Goal: Communication & Community: Answer question/provide support

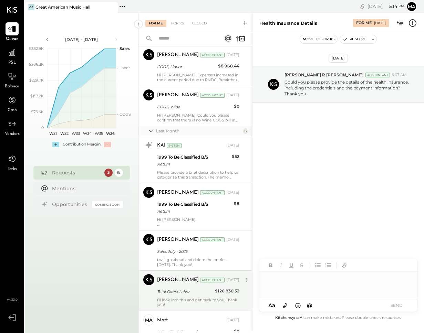
scroll to position [584, 0]
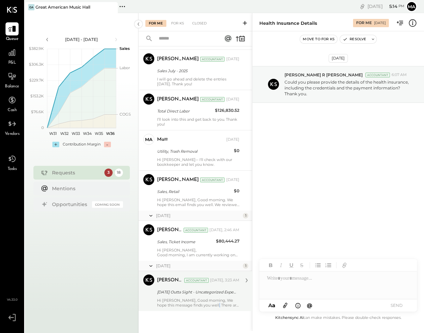
click at [216, 305] on div "Hi [PERSON_NAME], Good morning, We hope this message finds you well. There are …" at bounding box center [198, 303] width 82 height 10
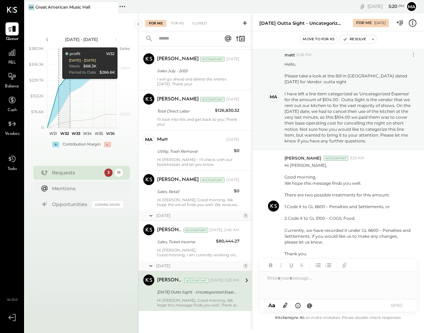
click at [279, 287] on div at bounding box center [338, 286] width 158 height 28
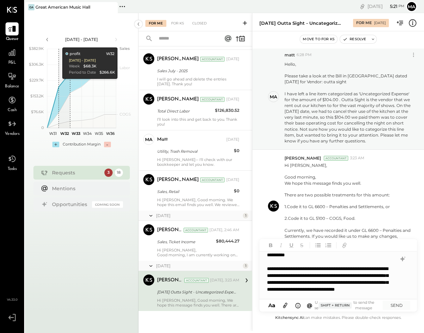
scroll to position [10, 0]
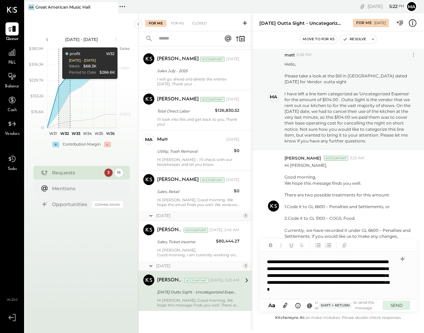
click at [398, 305] on button "SEND" at bounding box center [397, 305] width 28 height 9
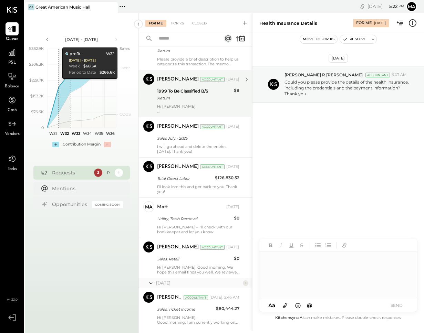
scroll to position [534, 0]
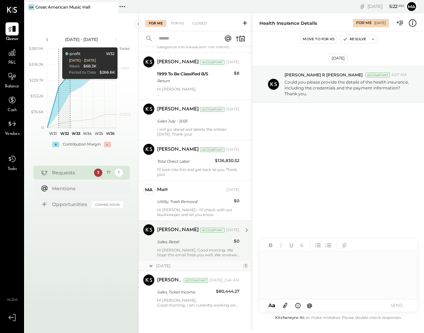
click at [200, 258] on div "[PERSON_NAME] Accountant [PERSON_NAME] Accountant [DATE] Sales, Retail $0 Hi [P…" at bounding box center [195, 241] width 114 height 40
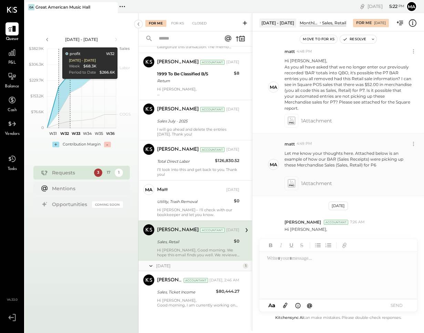
scroll to position [185, 0]
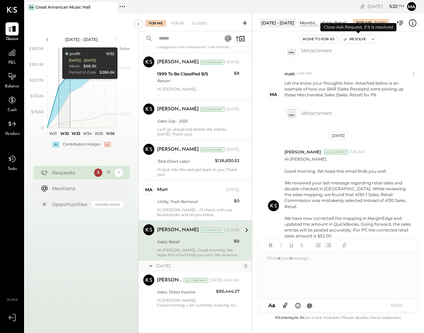
click at [354, 37] on button "Resolve" at bounding box center [354, 39] width 29 height 8
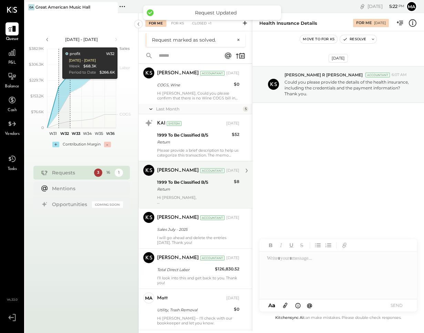
scroll to position [494, 0]
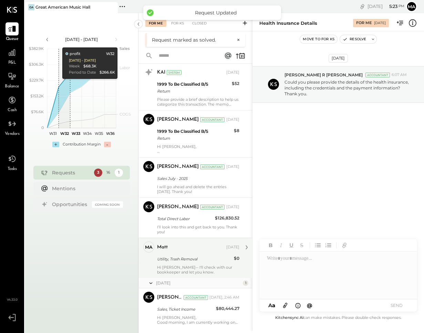
click at [206, 272] on div "Hi [PERSON_NAME]-- I'll check with our bookkeeper and let you know." at bounding box center [198, 270] width 82 height 10
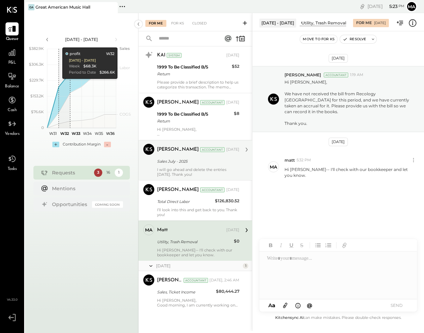
click at [230, 164] on div "Sales July - 2025" at bounding box center [197, 161] width 80 height 7
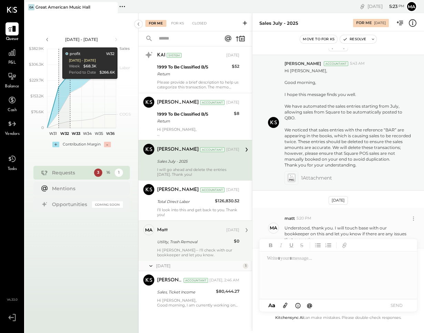
scroll to position [28, 0]
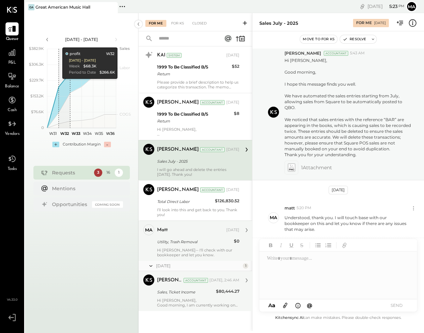
click at [183, 298] on div "[PERSON_NAME] Accountant [DATE], 2:46 AM Sales, Ticket Income $80,444.27 Hi [PE…" at bounding box center [198, 291] width 82 height 33
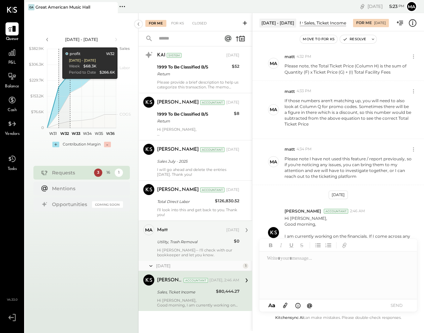
scroll to position [693, 0]
click at [390, 216] on p "Hi [PERSON_NAME], Good morning, I am currently working on the financials. If I …" at bounding box center [347, 236] width 127 height 41
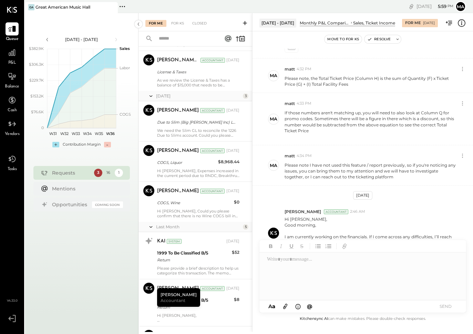
scroll to position [627, 0]
click at [12, 58] on div at bounding box center [12, 52] width 13 height 13
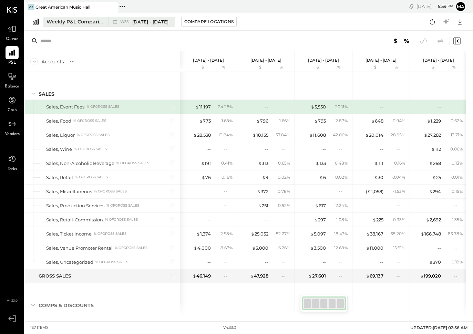
click at [150, 21] on span "[DATE] - [DATE]" at bounding box center [150, 22] width 36 height 7
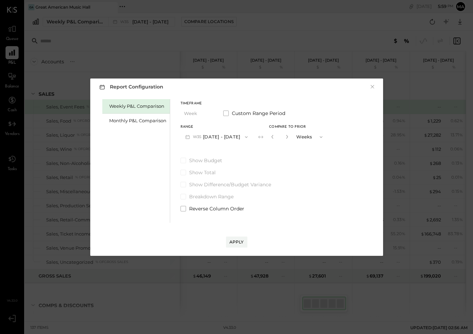
click at [226, 137] on button "W35 [DATE] - [DATE]" at bounding box center [216, 137] width 72 height 13
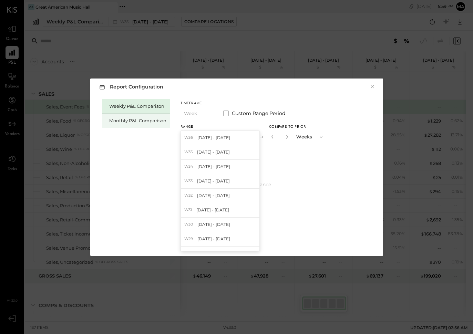
click at [118, 118] on div "Monthly P&L Comparison" at bounding box center [137, 120] width 57 height 7
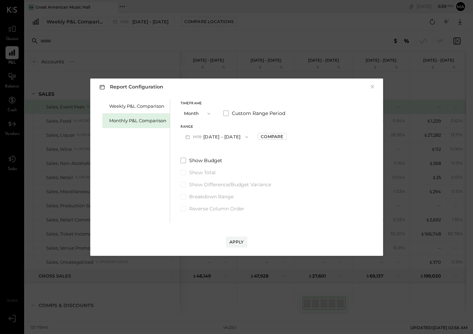
click at [220, 137] on button "M09 [DATE] - [DATE]" at bounding box center [216, 137] width 73 height 13
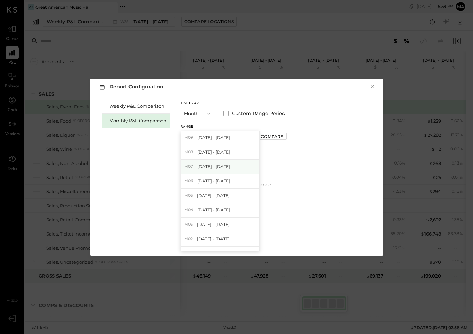
click at [220, 166] on span "[DATE] - [DATE]" at bounding box center [213, 167] width 33 height 6
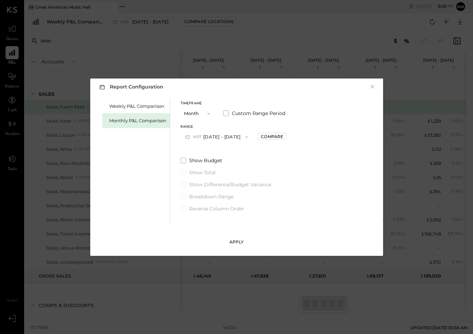
click at [237, 242] on div "Apply" at bounding box center [236, 242] width 14 height 6
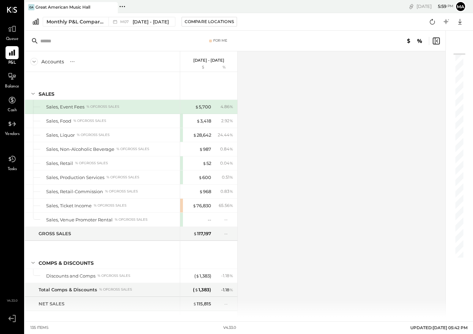
scroll to position [1492, 0]
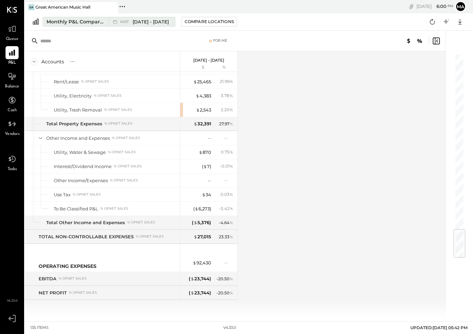
click at [75, 23] on div "Monthly P&L Comparison" at bounding box center [75, 21] width 58 height 7
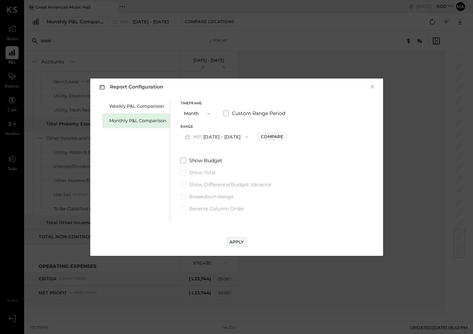
click at [232, 136] on button "M07 [DATE] - [DATE]" at bounding box center [216, 137] width 73 height 13
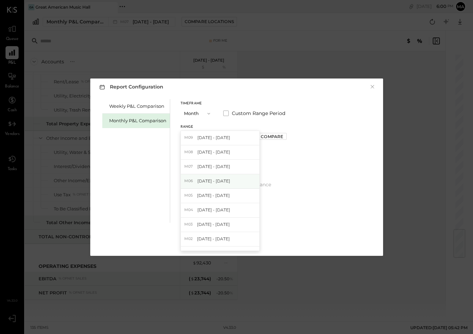
click at [222, 183] on span "[DATE] - [DATE]" at bounding box center [213, 181] width 33 height 6
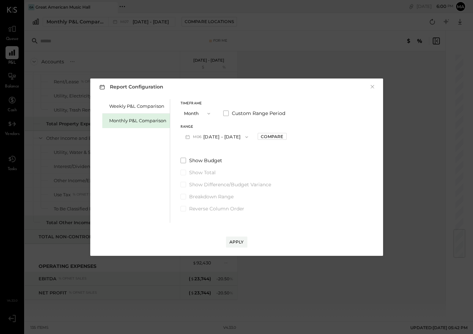
click at [235, 238] on button "Apply" at bounding box center [236, 242] width 21 height 11
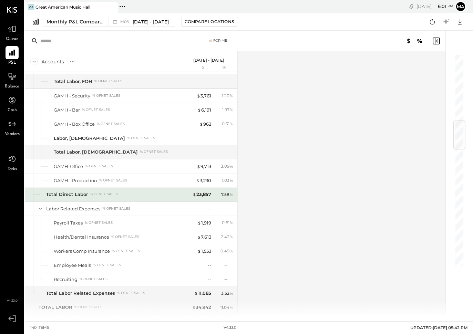
scroll to position [614, 0]
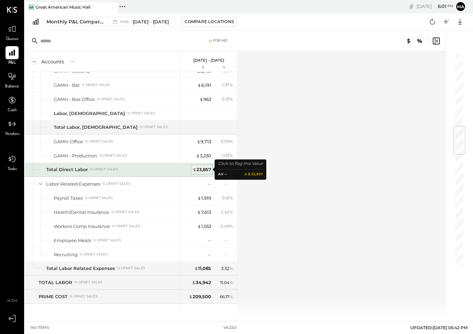
click at [207, 170] on div "$ 23,857" at bounding box center [202, 169] width 19 height 7
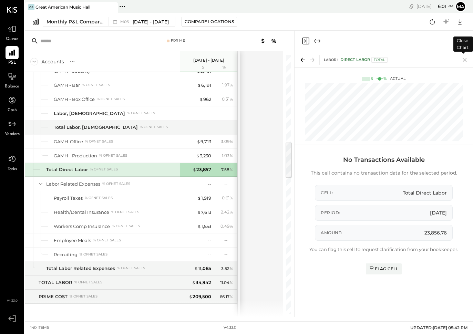
click at [424, 59] on icon at bounding box center [465, 60] width 4 height 4
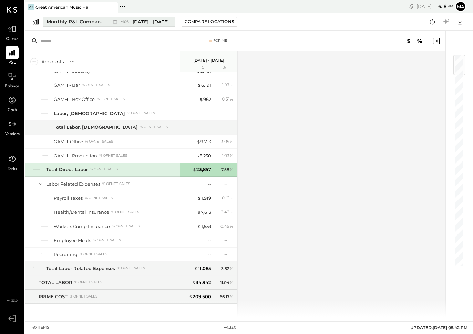
click at [154, 22] on span "[DATE] - [DATE]" at bounding box center [151, 22] width 36 height 7
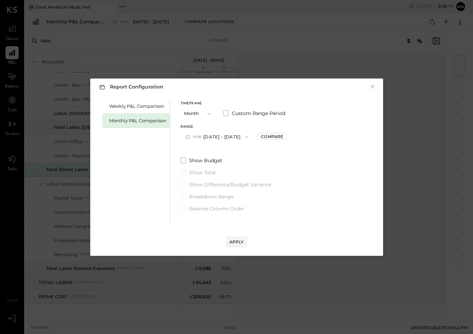
click at [227, 138] on button "M06 [DATE] - [DATE]" at bounding box center [216, 137] width 73 height 13
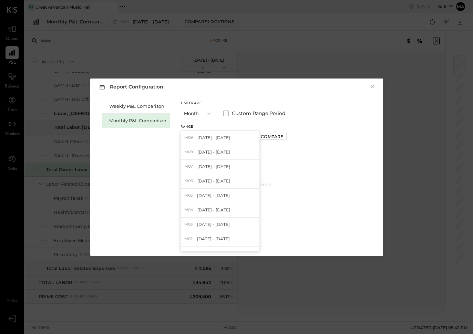
click at [218, 194] on span "[DATE] - [DATE]" at bounding box center [213, 196] width 33 height 6
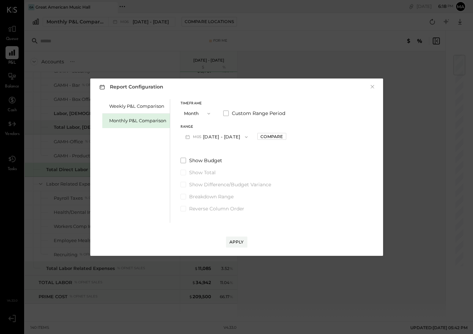
click at [237, 243] on div "Apply" at bounding box center [236, 242] width 14 height 6
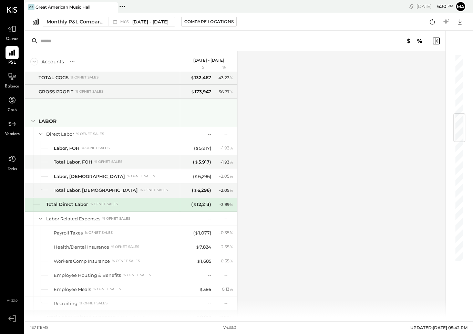
scroll to position [490, 0]
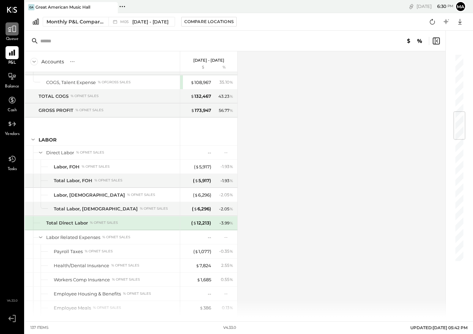
click at [7, 32] on div at bounding box center [12, 28] width 13 height 13
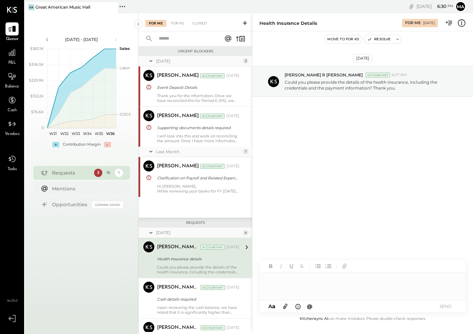
scroll to position [69, 0]
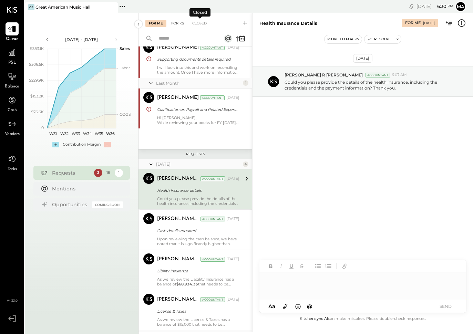
click at [180, 23] on div "For KS" at bounding box center [178, 23] width 20 height 7
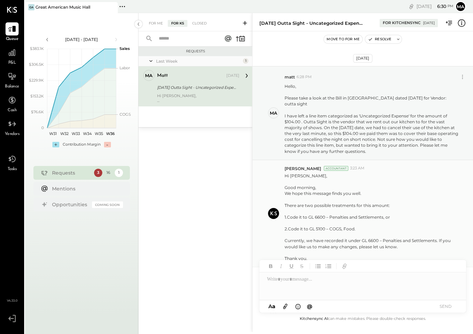
scroll to position [74, 0]
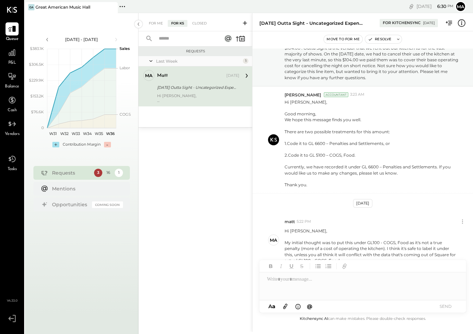
click at [244, 20] on icon at bounding box center [244, 23] width 7 height 7
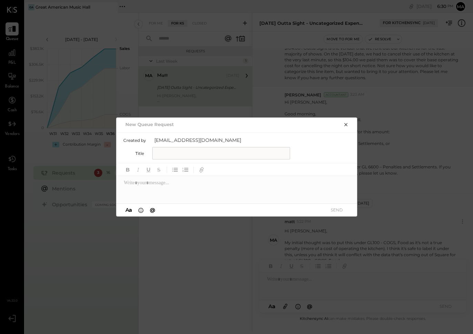
click at [163, 152] on input "text" at bounding box center [221, 153] width 138 height 12
type input "*"
type input "**********"
click at [156, 188] on div at bounding box center [236, 190] width 241 height 28
click at [201, 169] on icon "button" at bounding box center [200, 170] width 3 height 3
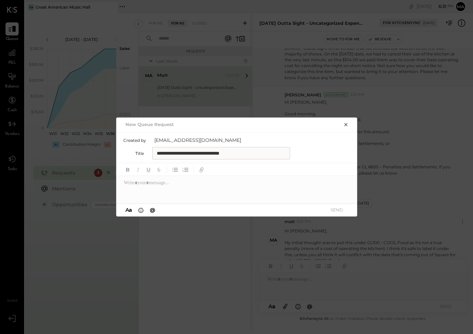
click at [149, 189] on div at bounding box center [236, 190] width 241 height 28
click at [139, 196] on div "**********" at bounding box center [230, 196] width 213 height 7
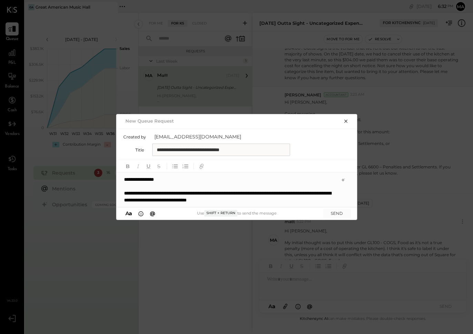
click at [193, 199] on div "**********" at bounding box center [230, 197] width 213 height 14
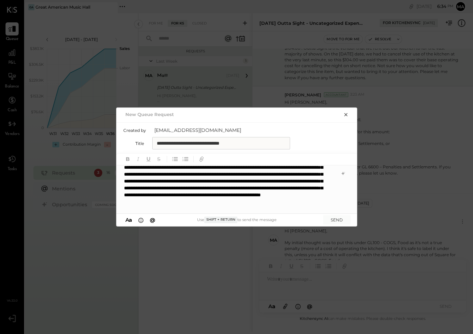
scroll to position [28, 0]
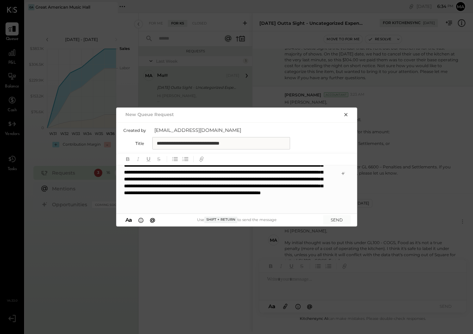
click at [229, 173] on div "**********" at bounding box center [225, 182] width 203 height 55
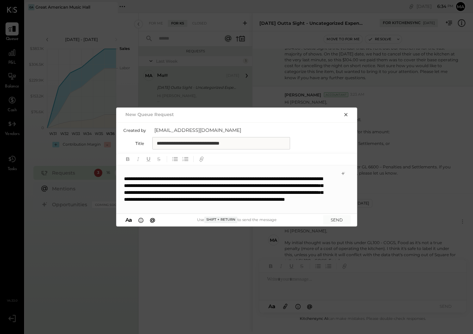
scroll to position [41, 0]
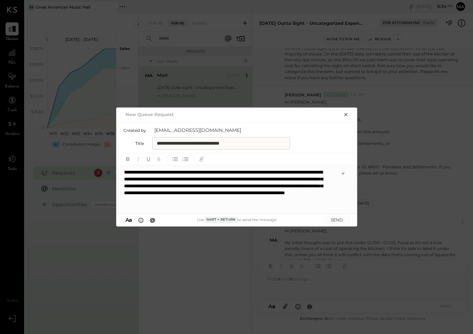
click at [150, 197] on div "**********" at bounding box center [225, 189] width 203 height 41
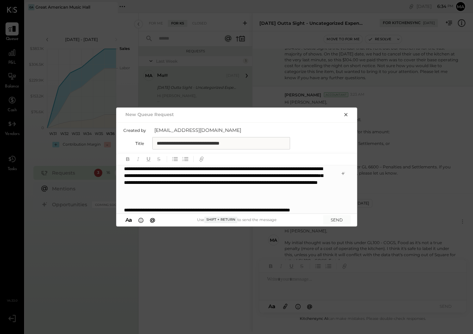
scroll to position [0, 0]
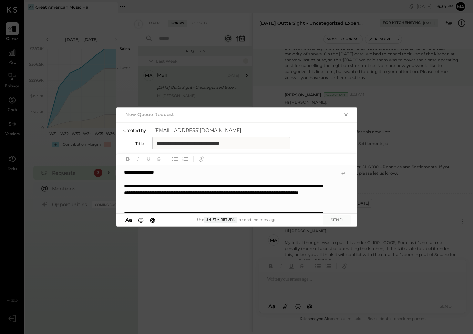
click at [270, 193] on div "**********" at bounding box center [225, 193] width 203 height 21
click at [270, 201] on div "**********" at bounding box center [225, 193] width 203 height 21
click at [284, 199] on div "**********" at bounding box center [225, 193] width 203 height 21
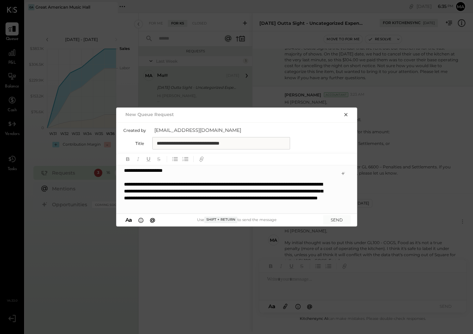
scroll to position [18, 0]
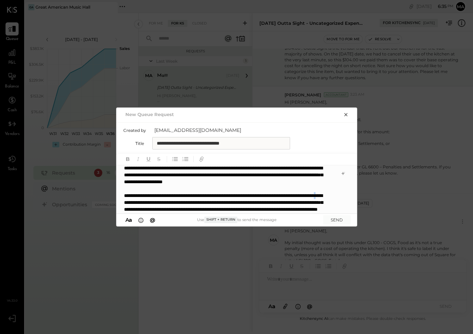
click at [180, 202] on div "**********" at bounding box center [225, 209] width 203 height 34
click at [262, 197] on div "**********" at bounding box center [225, 209] width 203 height 34
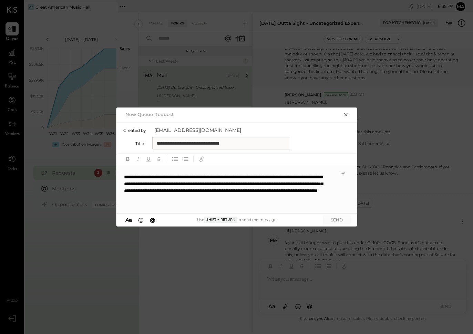
scroll to position [55, 0]
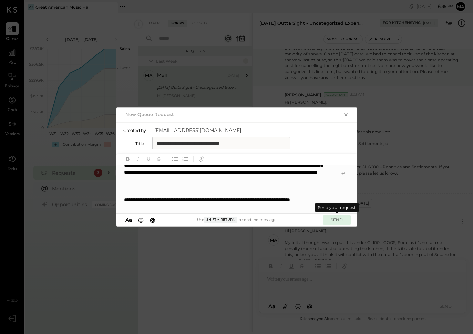
click at [340, 219] on button "SEND" at bounding box center [337, 219] width 28 height 9
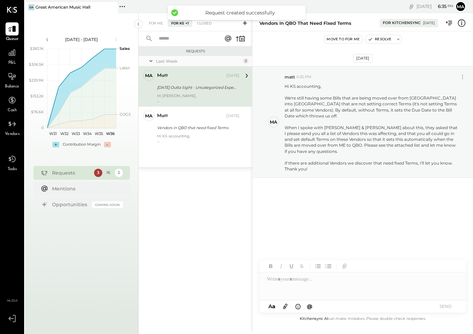
scroll to position [0, 0]
click at [283, 306] on icon at bounding box center [285, 306] width 4 height 5
click at [272, 258] on div at bounding box center [362, 261] width 207 height 28
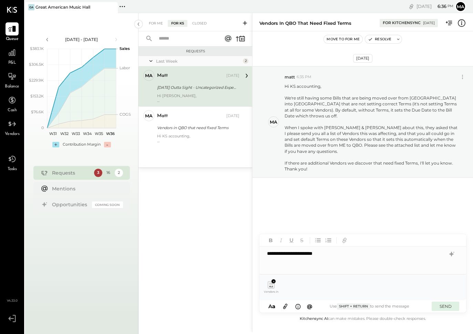
click at [424, 305] on button "SEND" at bounding box center [446, 306] width 28 height 9
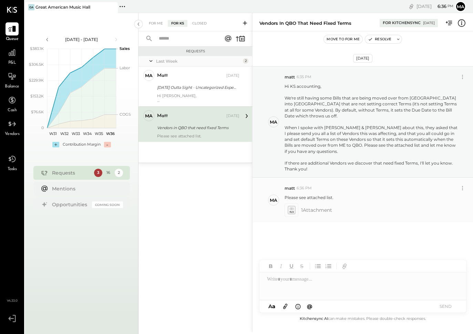
click at [294, 206] on icon at bounding box center [291, 210] width 7 height 8
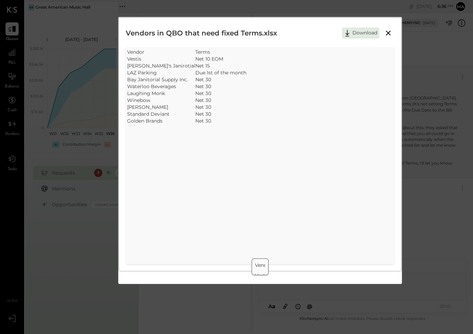
click at [389, 31] on icon at bounding box center [388, 33] width 8 height 8
